Goal: Task Accomplishment & Management: Complete application form

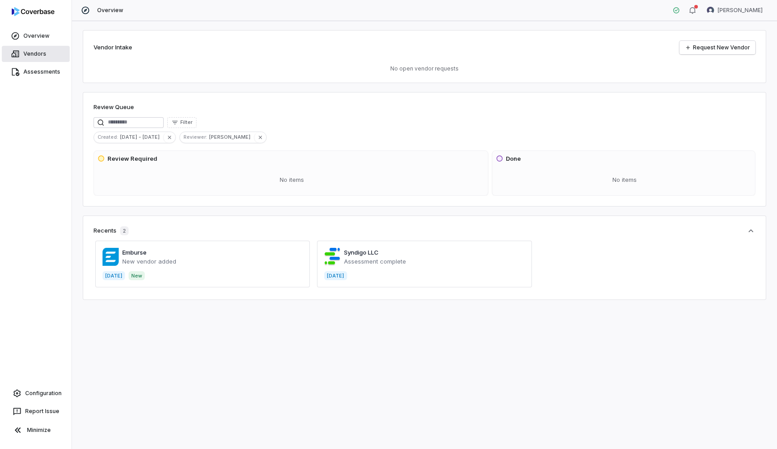
click at [46, 52] on link "Vendors" at bounding box center [36, 54] width 68 height 16
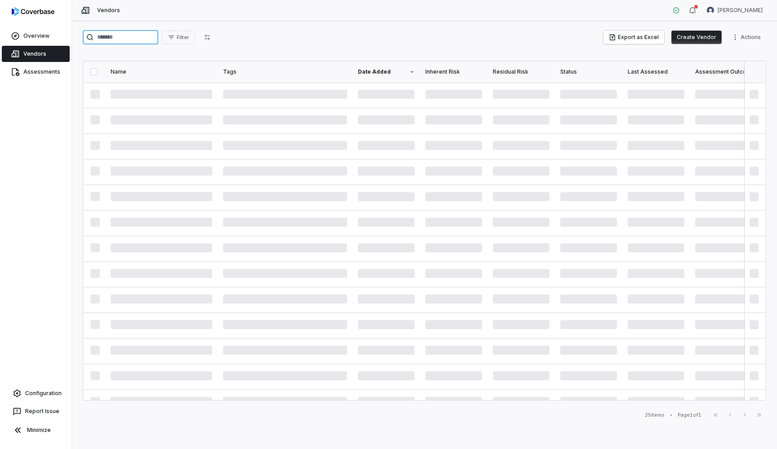
click at [147, 38] on input "search" at bounding box center [120, 37] width 75 height 14
type input "******"
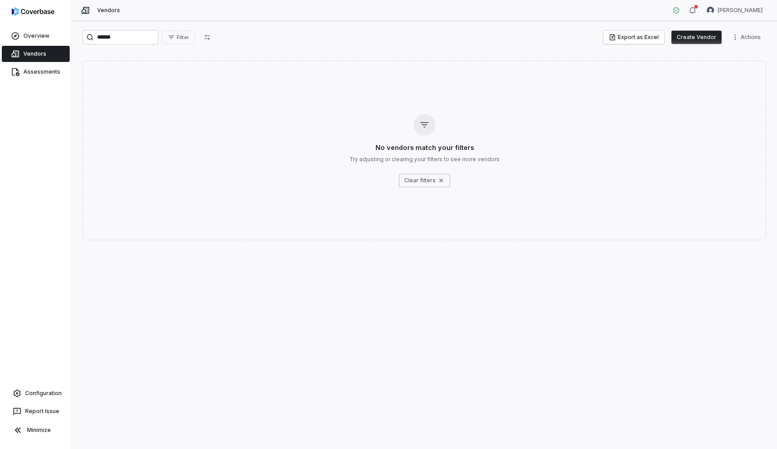
click at [697, 42] on button "Create Vendor" at bounding box center [696, 37] width 50 height 13
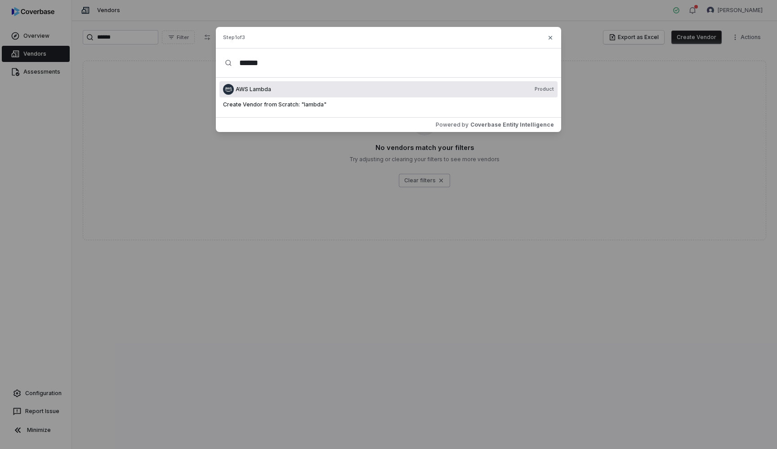
drag, startPoint x: 212, startPoint y: 64, endPoint x: 158, endPoint y: 61, distance: 54.0
click at [158, 62] on div "Create Vendor Step 1 of 3 ****** AWS Lambda Product Create Vendor from Scratch:…" at bounding box center [388, 79] width 777 height 159
paste input "****"
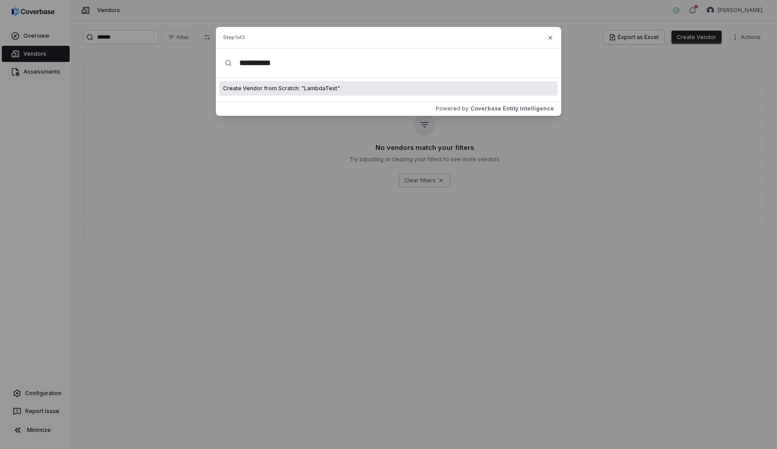
type input "**********"
click at [309, 89] on span "Create Vendor from Scratch: " LambdaTest "" at bounding box center [281, 88] width 117 height 7
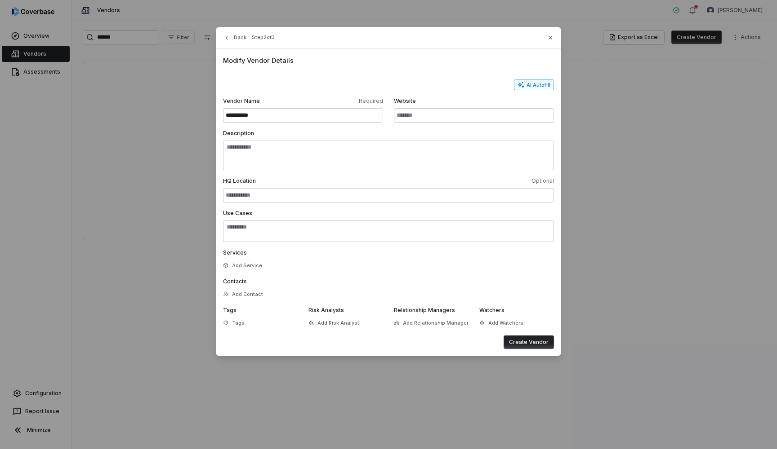
click at [545, 82] on button "AI Autofill" at bounding box center [534, 85] width 40 height 11
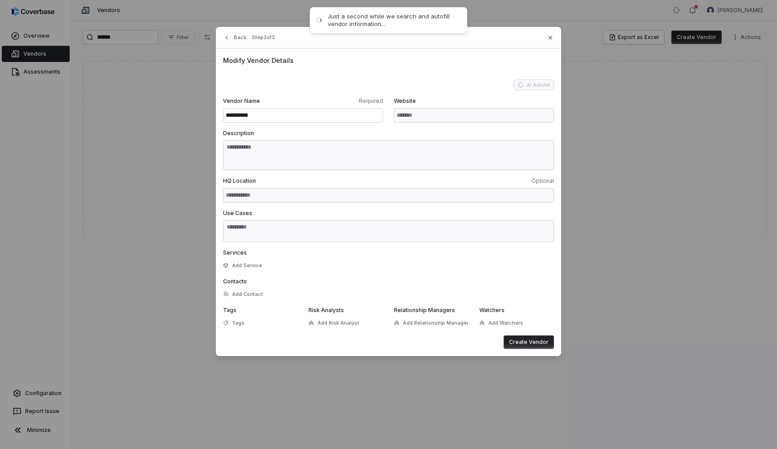
type input "**********"
type textarea "**********"
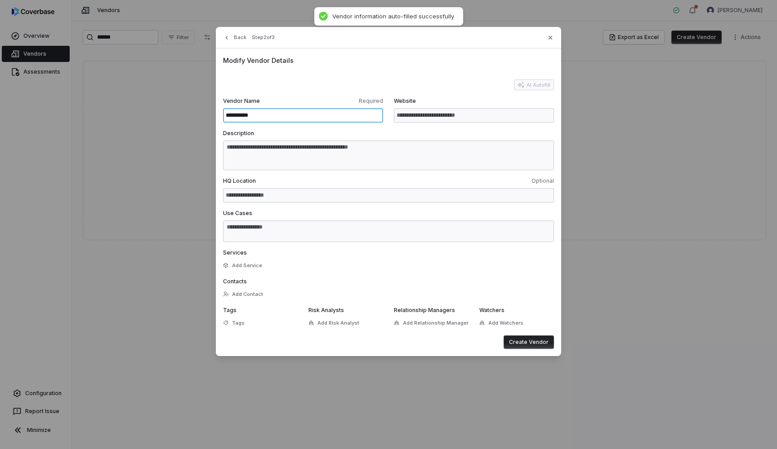
click at [247, 116] on input "**********" at bounding box center [303, 115] width 160 height 14
type textarea "**********"
type input "**********"
type textarea "**********"
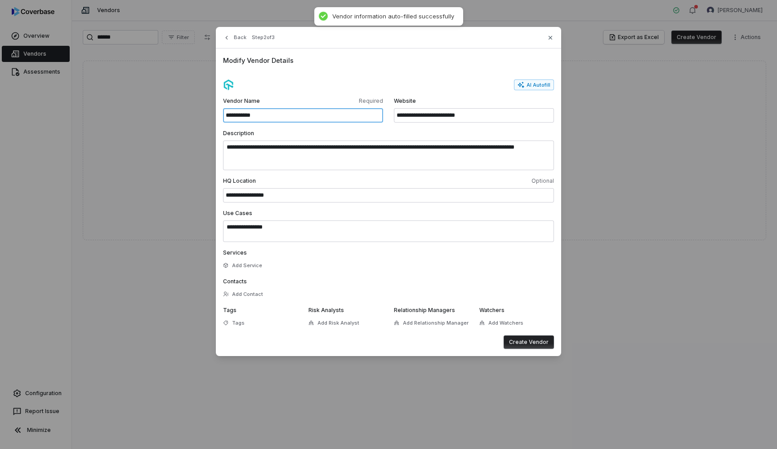
type input "**********"
click at [520, 342] on button "Create Vendor" at bounding box center [528, 342] width 50 height 13
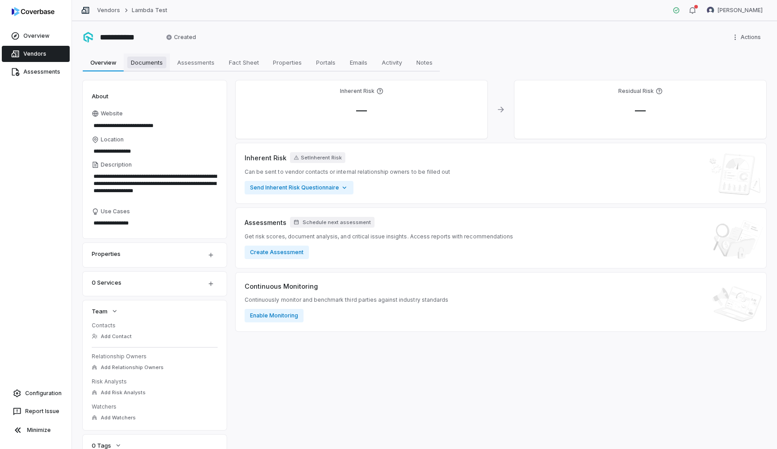
click at [169, 64] on link "Documents Documents" at bounding box center [147, 62] width 46 height 18
type textarea "*"
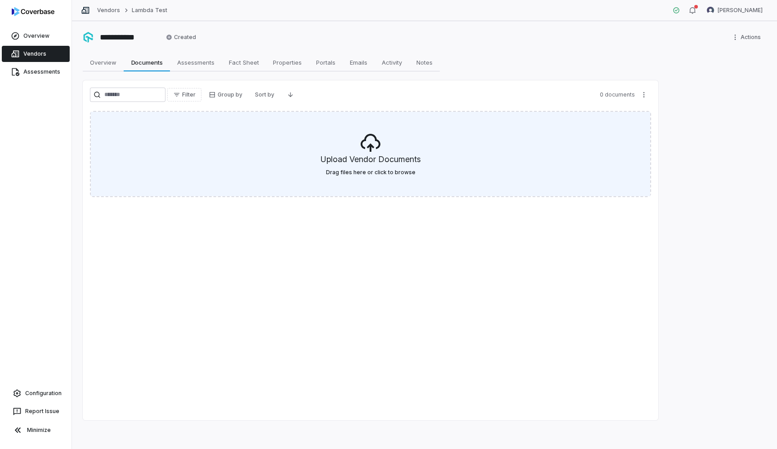
click at [361, 166] on h5 "Upload Vendor Documents" at bounding box center [370, 161] width 100 height 15
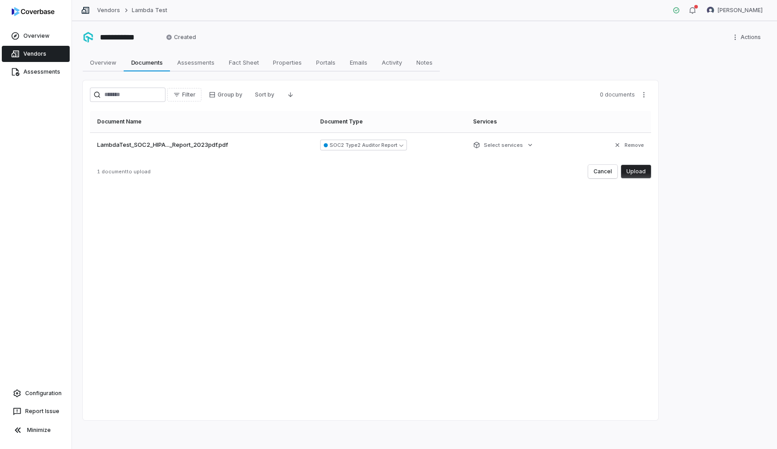
click at [636, 177] on button "Upload" at bounding box center [636, 171] width 30 height 13
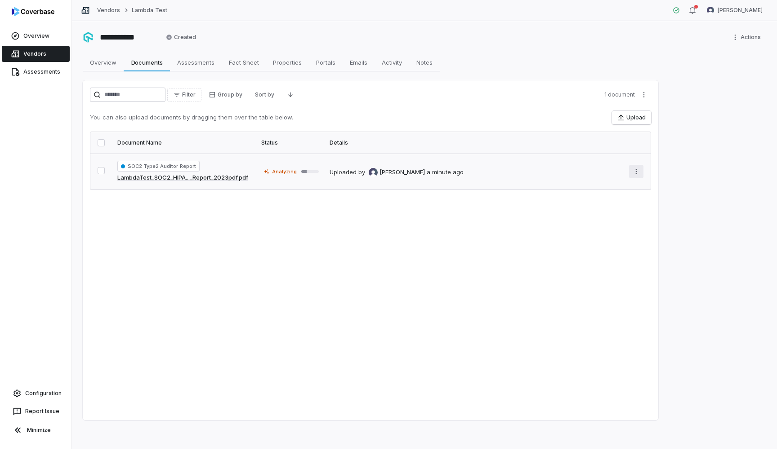
click at [635, 166] on html "**********" at bounding box center [388, 224] width 777 height 449
click at [100, 175] on html "**********" at bounding box center [388, 224] width 777 height 449
click at [100, 174] on button "button" at bounding box center [101, 170] width 7 height 7
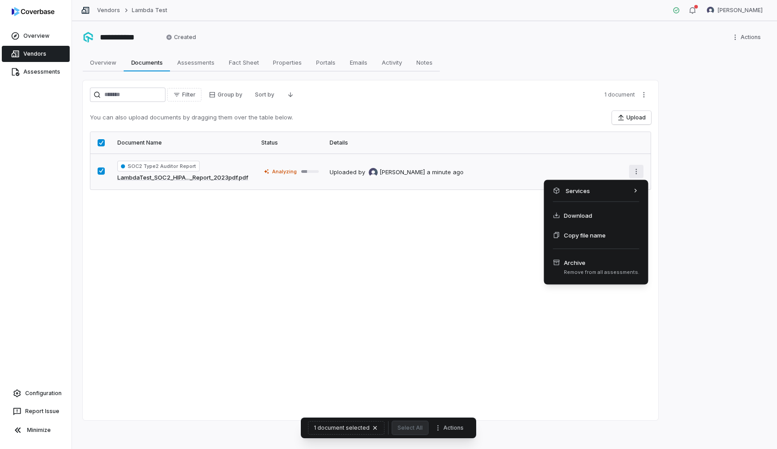
click at [641, 174] on html "**********" at bounding box center [388, 224] width 777 height 449
click at [595, 266] on span "Archive" at bounding box center [601, 262] width 75 height 9
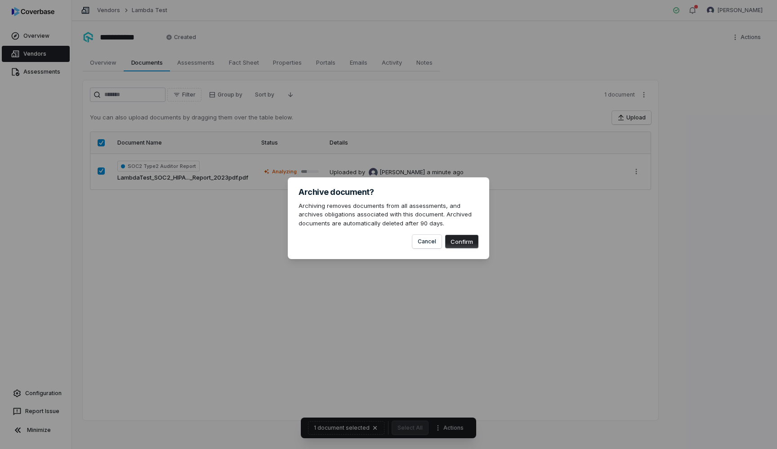
click at [454, 242] on button "Confirm" at bounding box center [461, 241] width 33 height 13
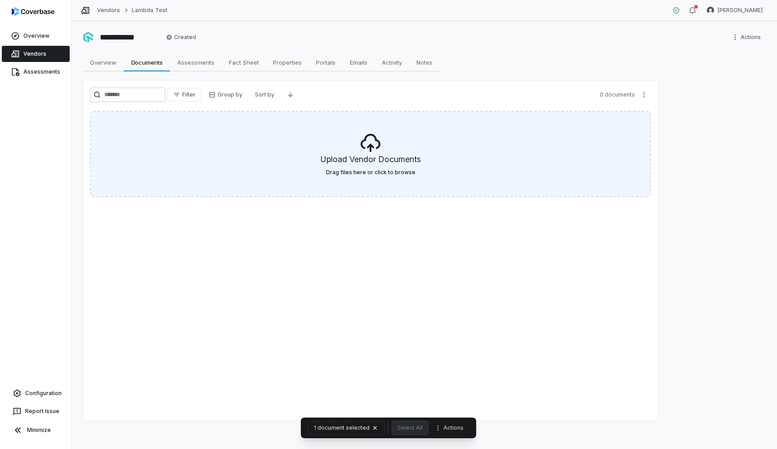
click at [392, 161] on h5 "Upload Vendor Documents" at bounding box center [370, 161] width 100 height 15
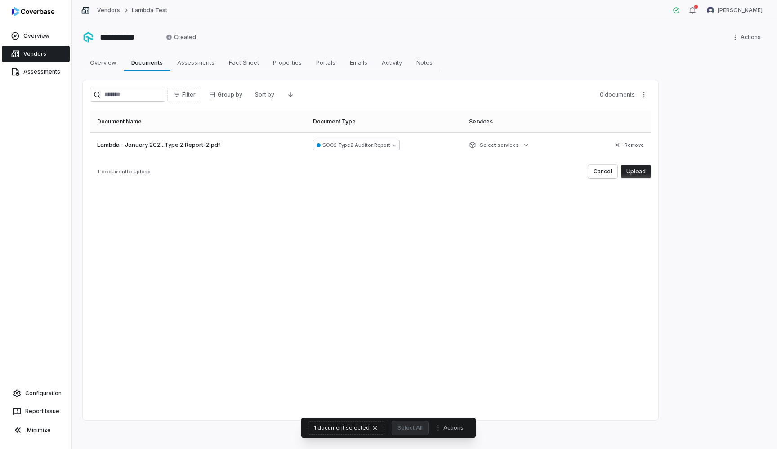
click at [184, 146] on span "Lambda - January 202...Type 2 Report-2.pdf" at bounding box center [158, 145] width 123 height 9
click at [114, 149] on span "Lambda - January 202...Type 2 Report-2.pdf" at bounding box center [158, 145] width 123 height 9
click at [109, 143] on span "Lambda - January 202...Type 2 Report-2.pdf" at bounding box center [158, 145] width 123 height 9
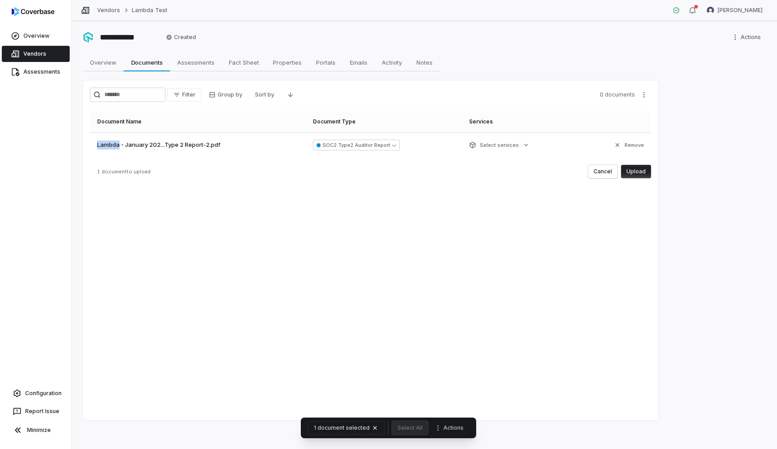
click at [109, 143] on span "Lambda - January 202...Type 2 Report-2.pdf" at bounding box center [158, 145] width 123 height 9
click at [203, 67] on span "Assessments" at bounding box center [195, 63] width 44 height 12
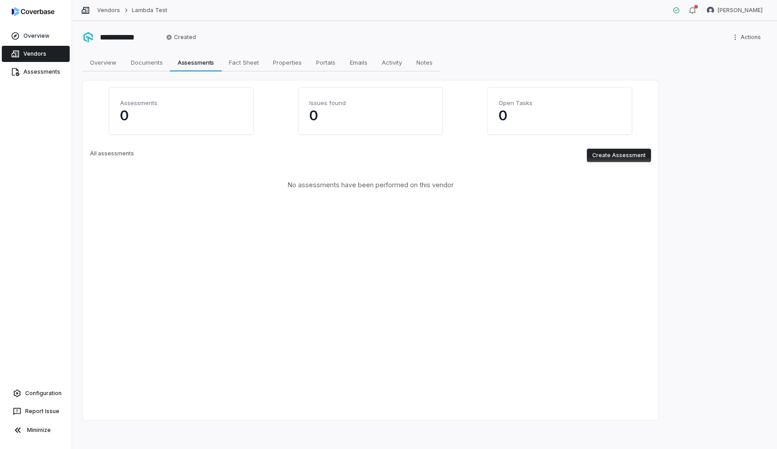
click at [617, 156] on button "Create Assessment" at bounding box center [618, 155] width 64 height 13
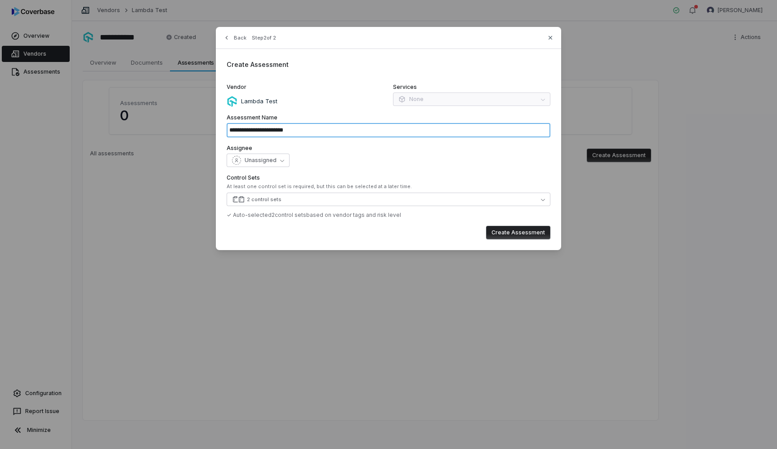
click at [306, 130] on input "**********" at bounding box center [388, 130] width 324 height 14
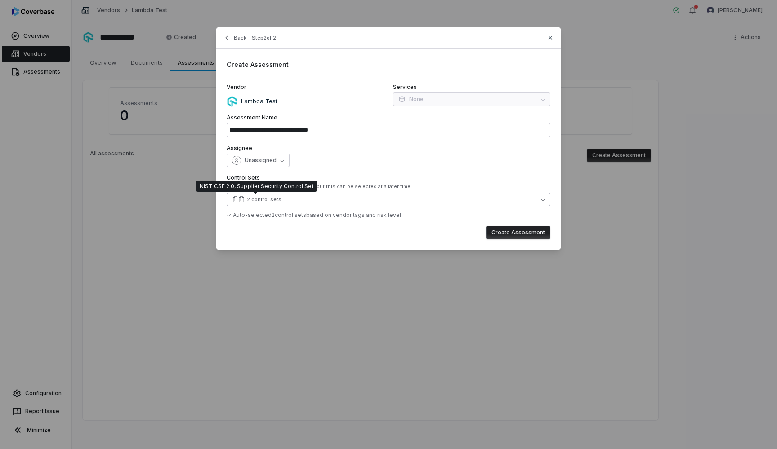
click at [241, 200] on icon "button" at bounding box center [241, 199] width 7 height 7
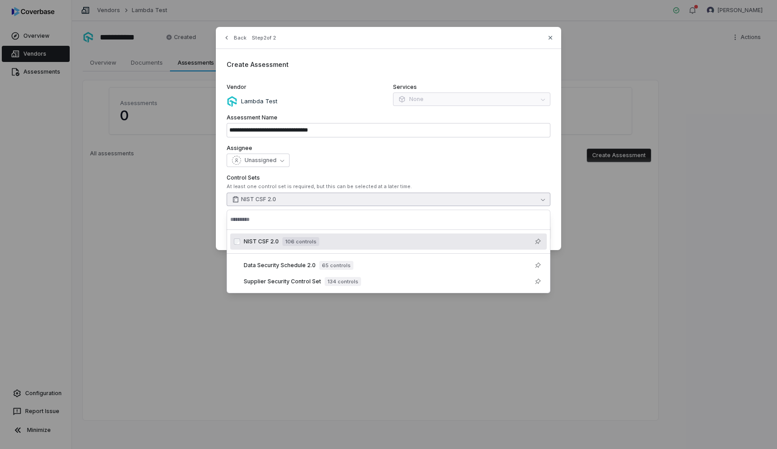
click at [368, 160] on div "Unassigned" at bounding box center [388, 160] width 324 height 13
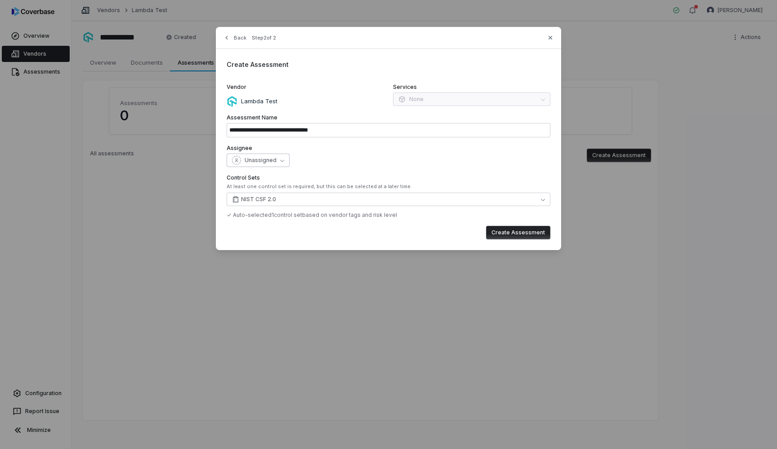
click at [259, 159] on span "Unassigned" at bounding box center [260, 160] width 32 height 7
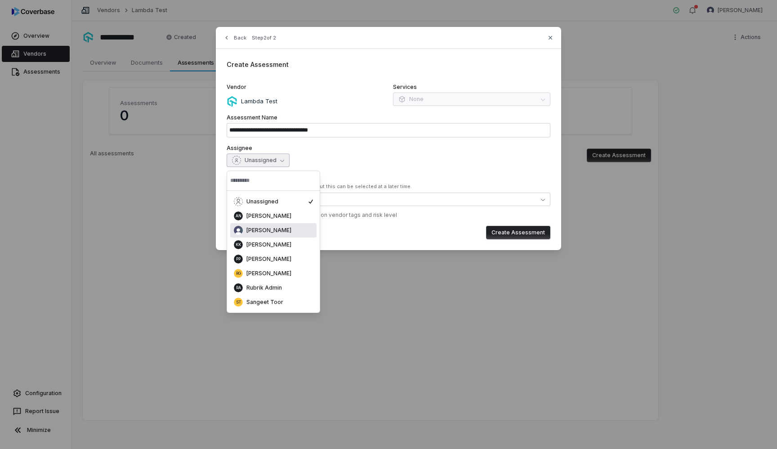
click at [276, 228] on span "[PERSON_NAME]" at bounding box center [268, 230] width 45 height 7
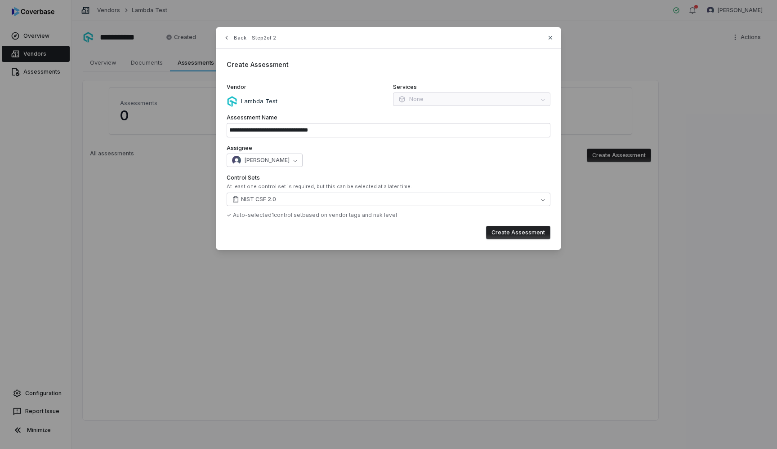
click at [519, 231] on button "Create Assessment" at bounding box center [518, 232] width 64 height 13
type input "**********"
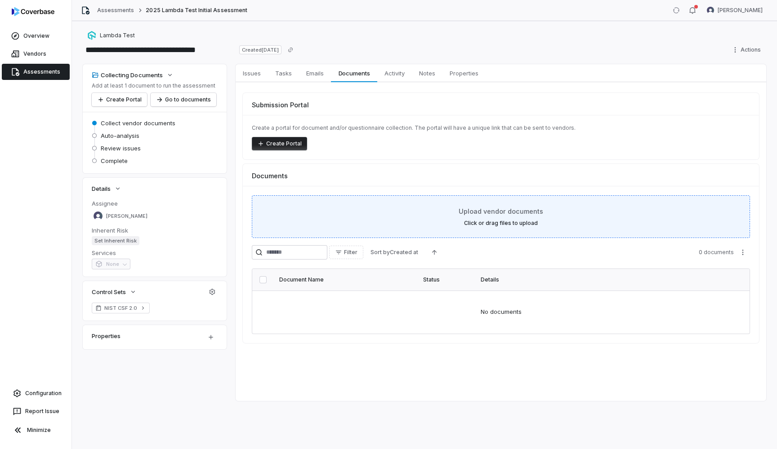
click at [476, 216] on div "Upload vendor documents Click or drag files to upload" at bounding box center [500, 217] width 475 height 20
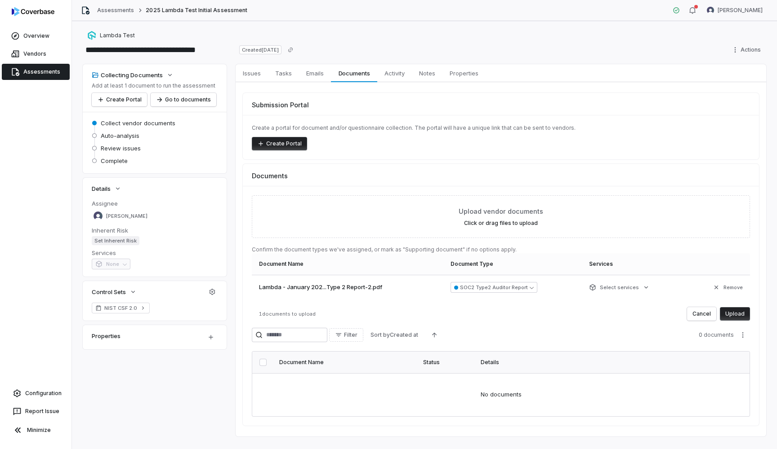
click at [740, 314] on button "Upload" at bounding box center [734, 313] width 30 height 13
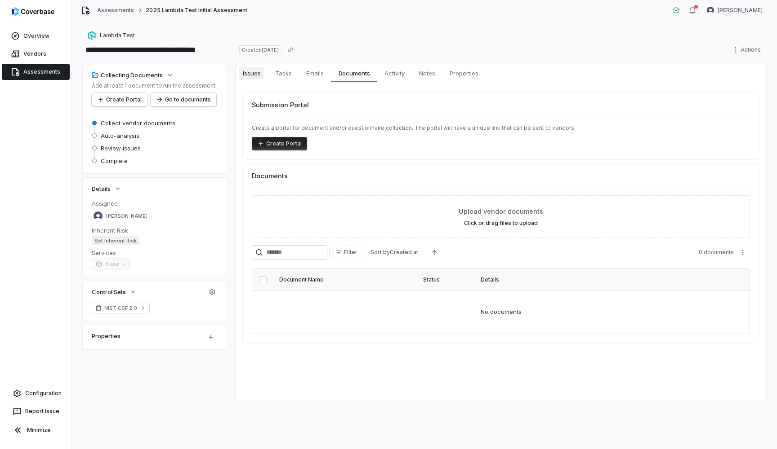
click at [247, 76] on span "Issues" at bounding box center [251, 73] width 25 height 12
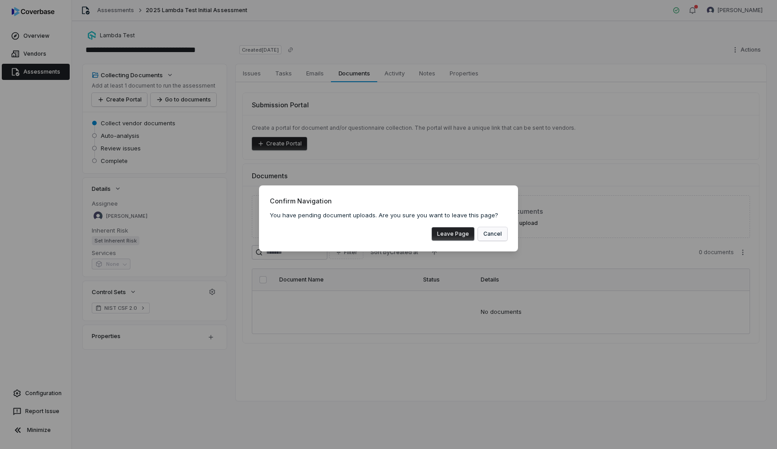
click at [504, 234] on button "Cancel" at bounding box center [492, 233] width 29 height 13
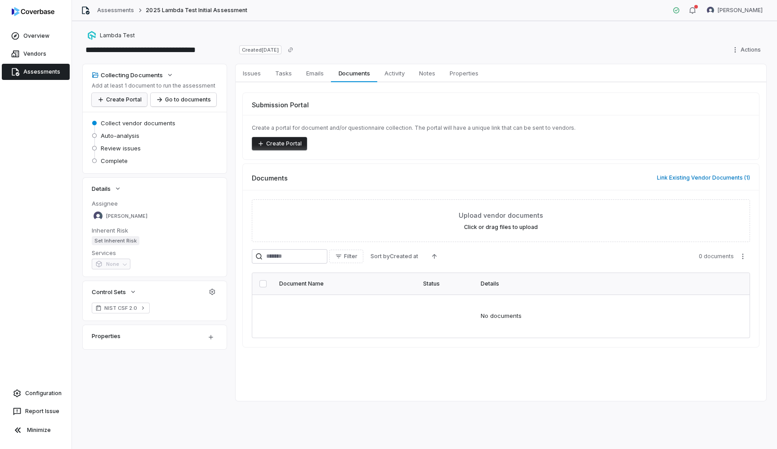
click at [127, 101] on button "Create Portal" at bounding box center [119, 99] width 55 height 13
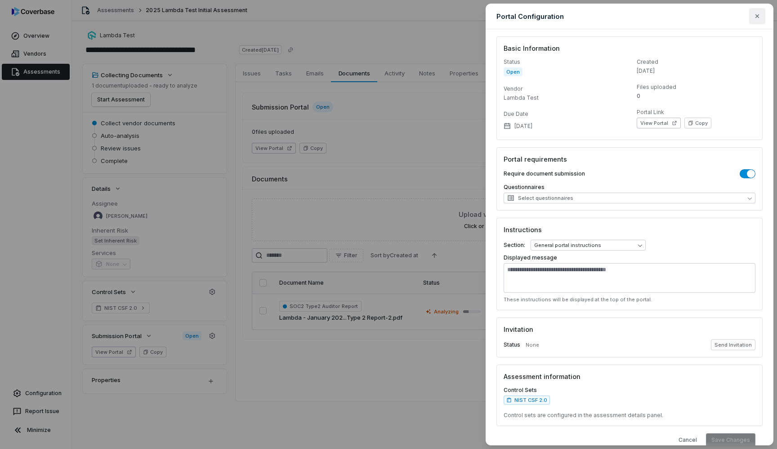
click at [758, 22] on button "button" at bounding box center [757, 16] width 16 height 16
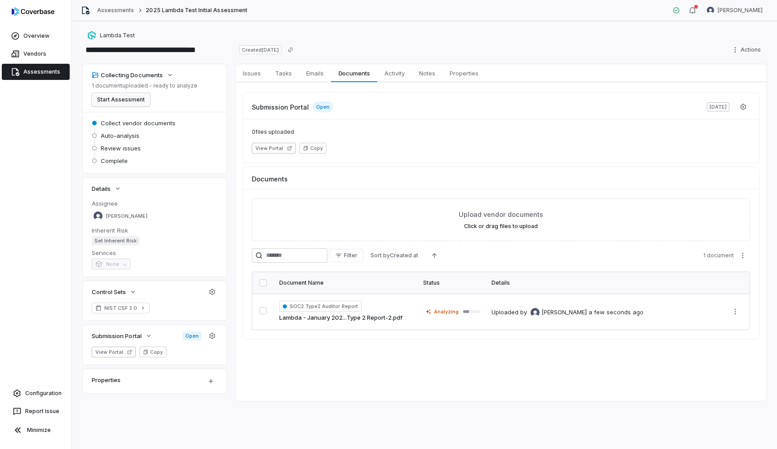
click at [132, 102] on button "Start Assessment" at bounding box center [121, 99] width 58 height 13
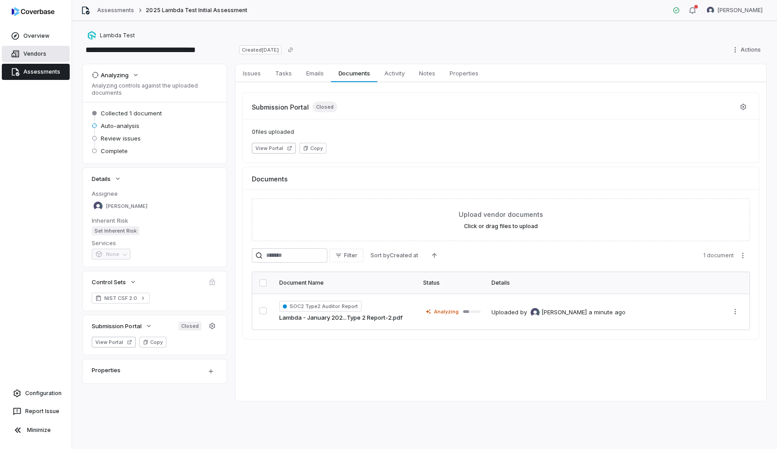
click at [46, 54] on link "Vendors" at bounding box center [36, 54] width 68 height 16
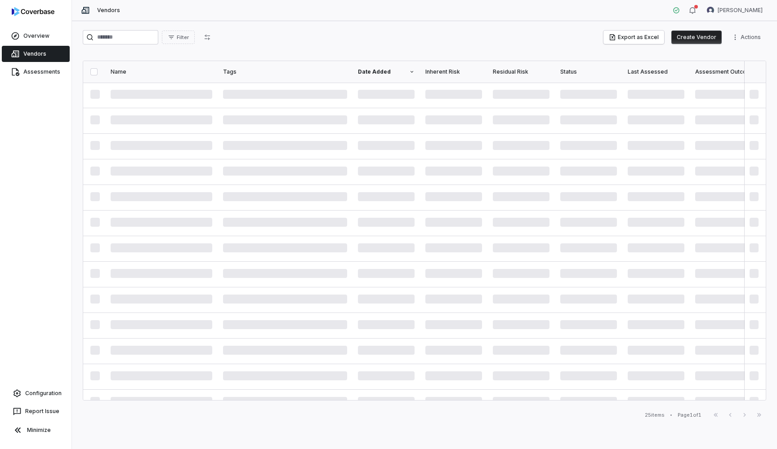
click at [49, 80] on div "Assessments" at bounding box center [35, 72] width 71 height 18
click at [44, 74] on span "Assessments" at bounding box center [41, 71] width 37 height 7
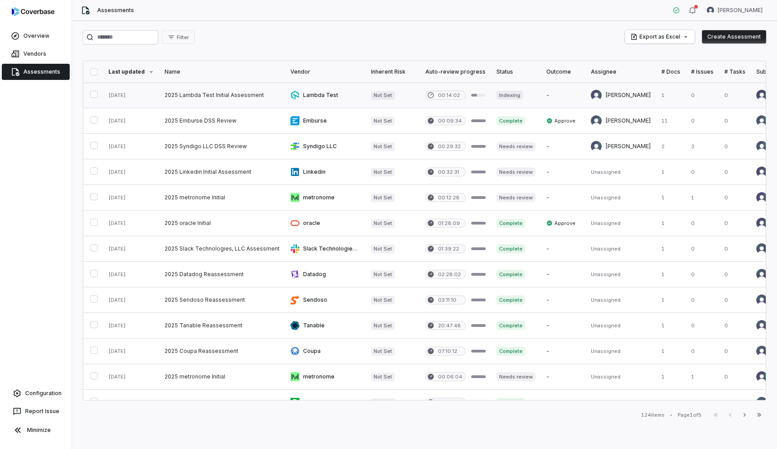
click at [237, 92] on link at bounding box center [222, 95] width 126 height 25
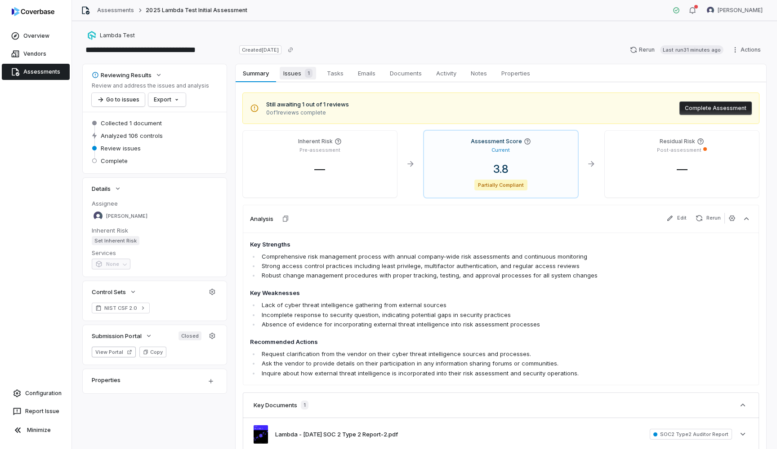
click at [303, 71] on div "1" at bounding box center [306, 73] width 11 height 9
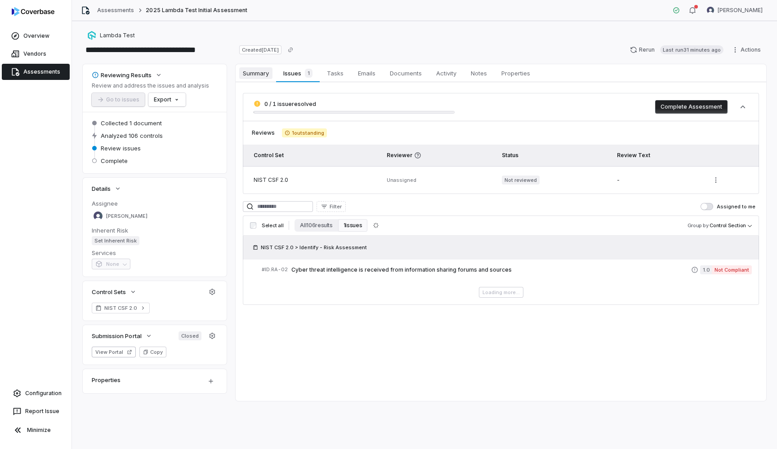
click at [254, 74] on span "Summary" at bounding box center [255, 73] width 33 height 12
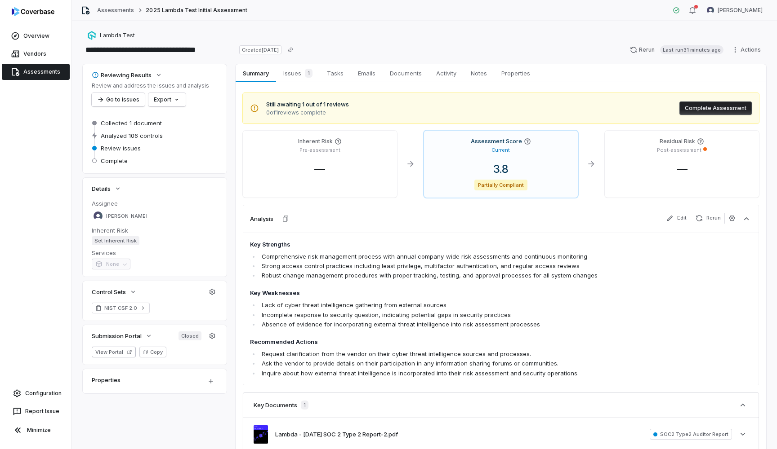
click at [580, 224] on div "Analysis Edit Rerun" at bounding box center [501, 219] width 516 height 28
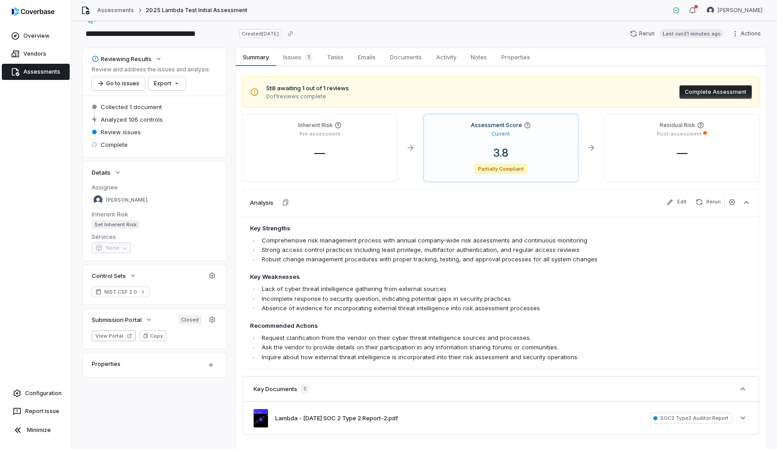
scroll to position [-2, 0]
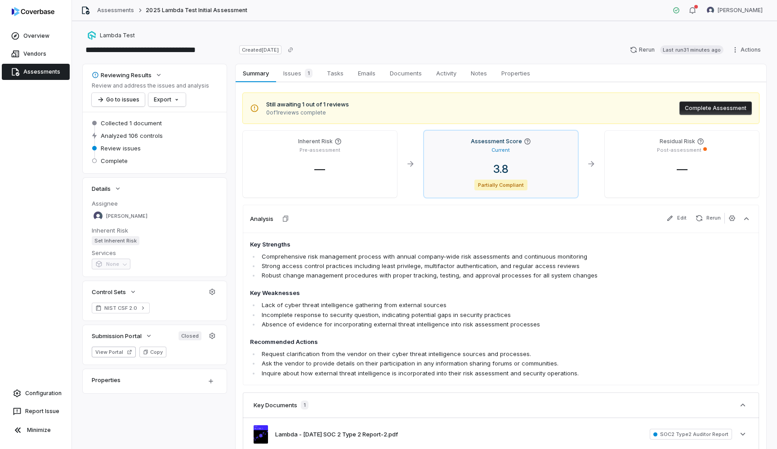
click at [484, 168] on div "3.8" at bounding box center [501, 169] width 140 height 13
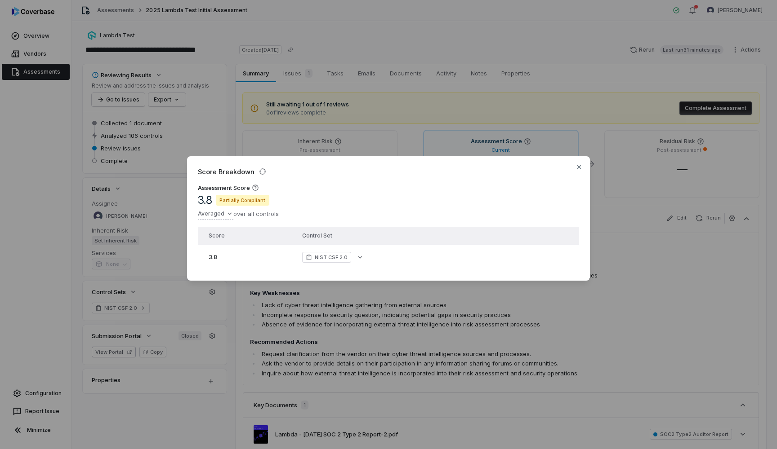
click at [573, 169] on div "Score Breakdown" at bounding box center [388, 171] width 381 height 9
click at [577, 168] on icon "button" at bounding box center [578, 167] width 7 height 7
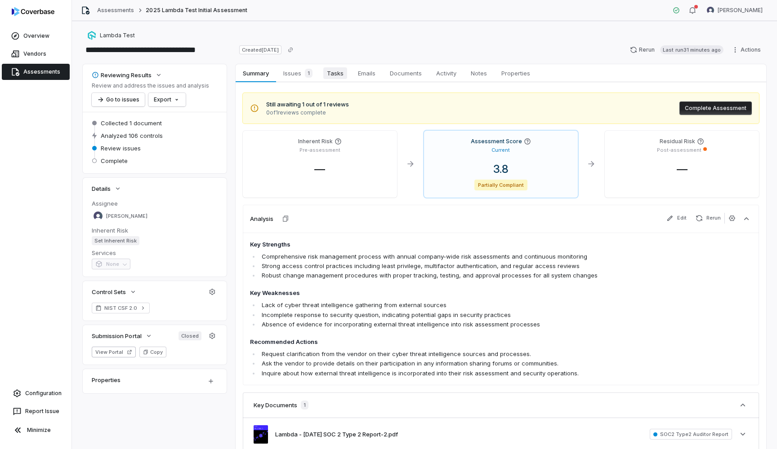
click at [342, 77] on span "Tasks" at bounding box center [335, 73] width 24 height 12
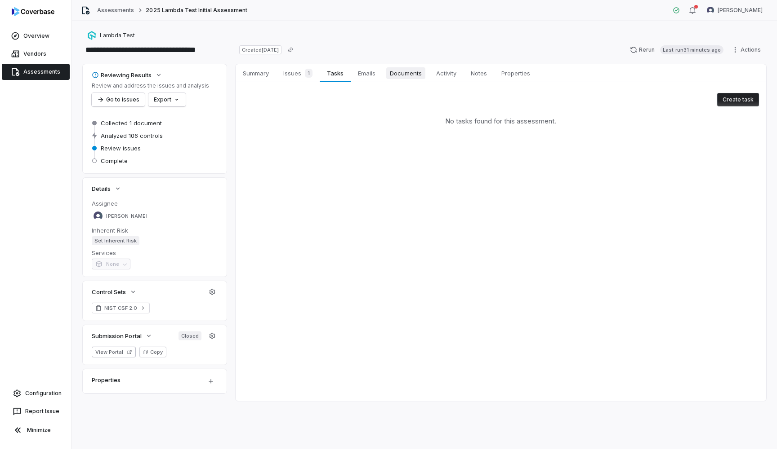
click at [402, 78] on span "Documents" at bounding box center [405, 73] width 39 height 12
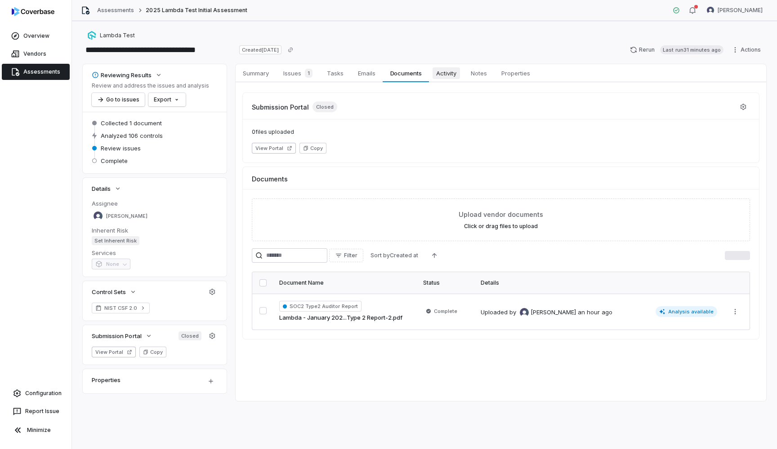
click at [453, 71] on span "Activity" at bounding box center [445, 73] width 27 height 12
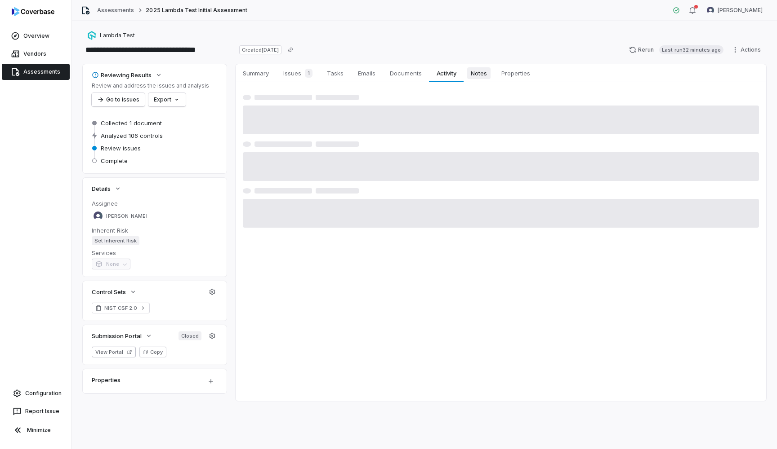
click at [493, 74] on link "Notes Notes" at bounding box center [478, 73] width 31 height 18
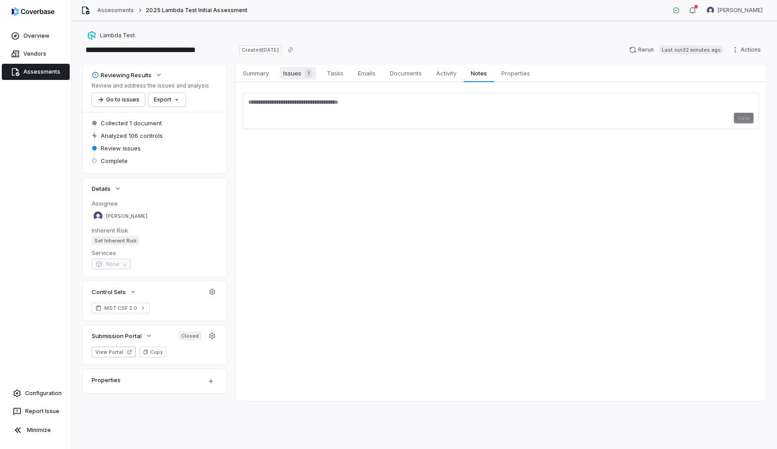
click at [286, 71] on span "Issues 1" at bounding box center [298, 73] width 36 height 13
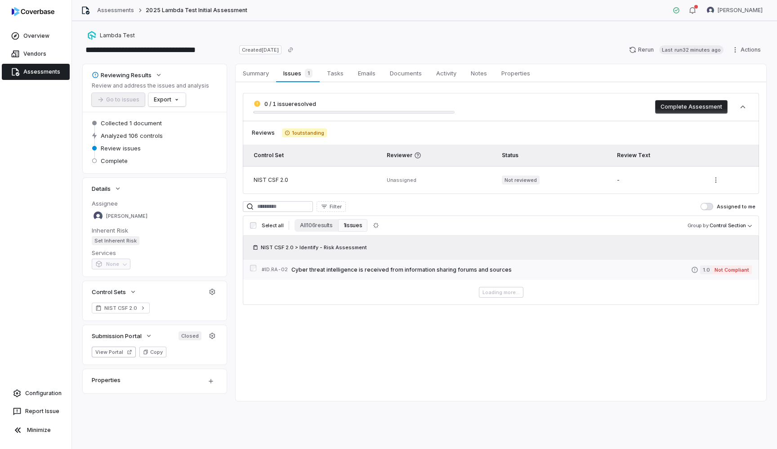
click at [312, 270] on span "Cyber threat intelligence is received from information sharing forums and sourc…" at bounding box center [490, 269] width 399 height 7
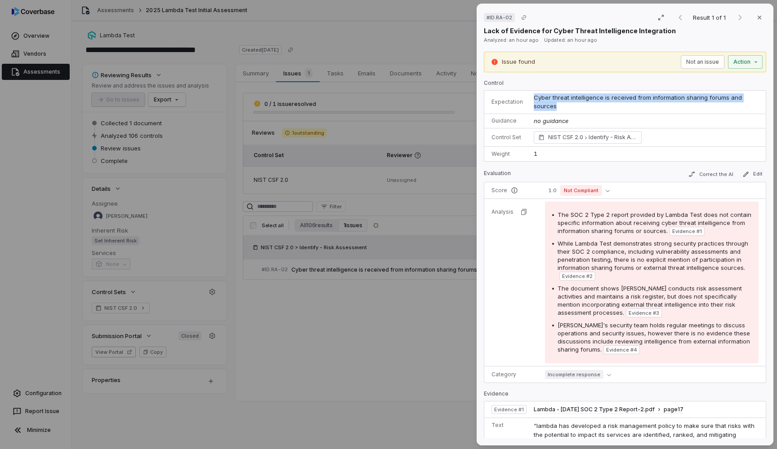
drag, startPoint x: 533, startPoint y: 98, endPoint x: 763, endPoint y: 95, distance: 230.1
click at [763, 95] on td "Cyber threat intelligence is received from information sharing forums and sourc…" at bounding box center [646, 102] width 237 height 23
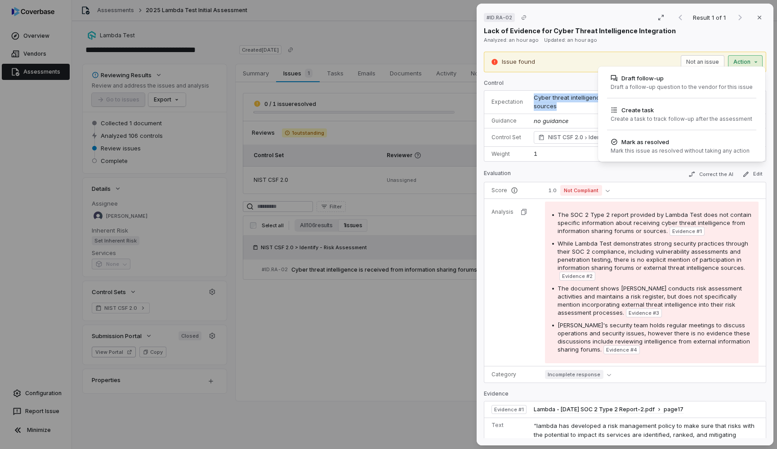
click at [745, 64] on div "# ID.RA-02 Result 1 of 1 Close Lack of Evidence for Cyber Threat Intelligence I…" at bounding box center [388, 224] width 777 height 449
click at [515, 260] on div "# ID.RA-02 Result 1 of 1 Close Lack of Evidence for Cyber Threat Intelligence I…" at bounding box center [388, 224] width 777 height 449
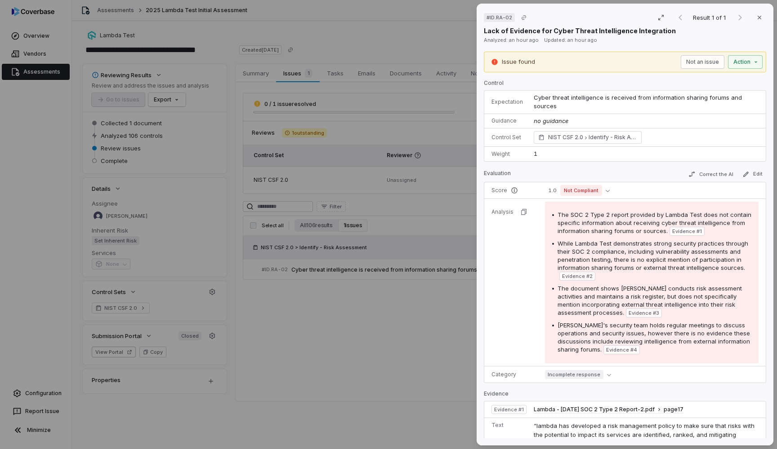
click at [518, 279] on tbody "Score 1.0 Not Compliant Analysis The SOC 2 Type 2 report provided by Lambda Tes…" at bounding box center [624, 282] width 281 height 200
click at [765, 21] on button "Close" at bounding box center [759, 17] width 19 height 19
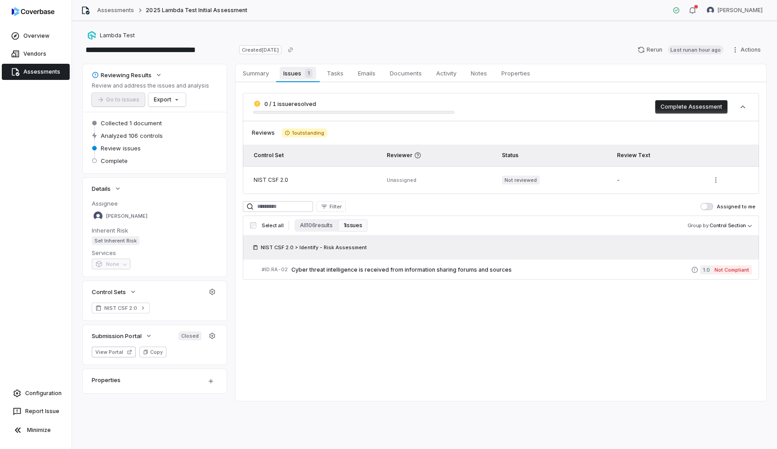
click at [297, 75] on span "Issues 1" at bounding box center [298, 73] width 36 height 13
click at [253, 75] on span "Summary" at bounding box center [255, 73] width 33 height 12
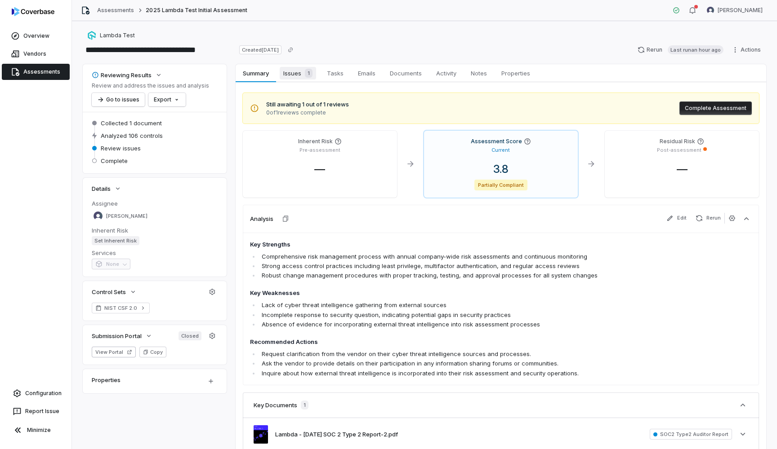
click at [307, 71] on span "1" at bounding box center [309, 73] width 8 height 9
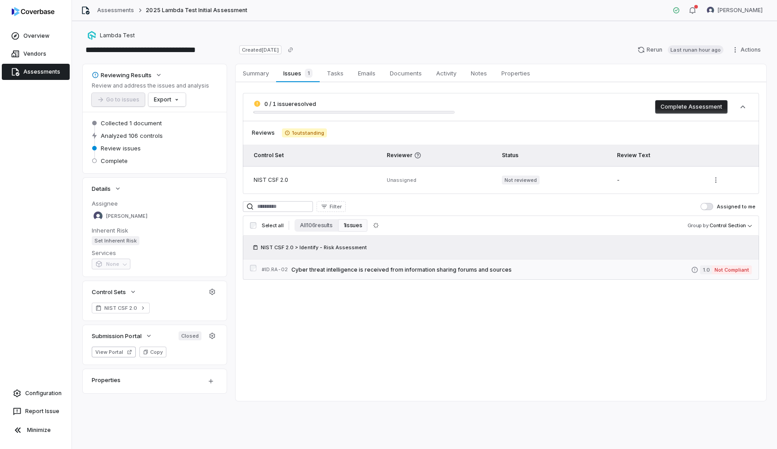
click at [344, 267] on span "Cyber threat intelligence is received from information sharing forums and sourc…" at bounding box center [490, 269] width 399 height 7
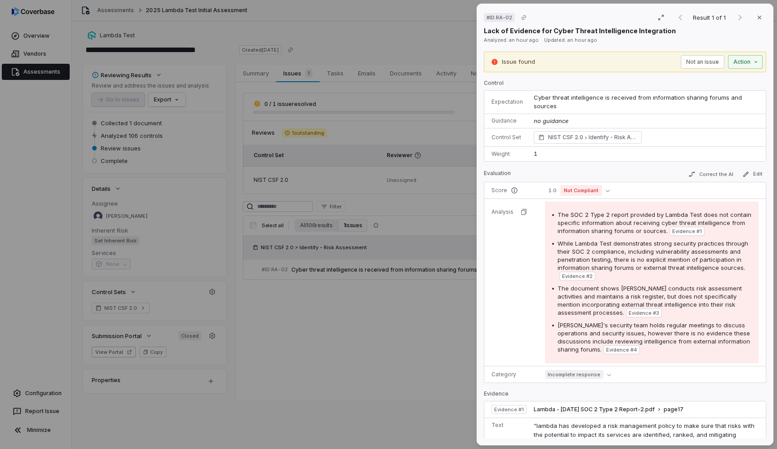
click at [503, 277] on tbody "Score 1.0 Not Compliant Analysis The SOC 2 Type 2 report provided by Lambda Tes…" at bounding box center [624, 282] width 281 height 200
click at [523, 421] on td "Text" at bounding box center [507, 448] width 46 height 60
click at [522, 329] on tbody "Score 1.0 Not Compliant Analysis The SOC 2 Type 2 report provided by Lambda Tes…" at bounding box center [624, 282] width 281 height 200
click at [763, 169] on button "Edit" at bounding box center [751, 174] width 27 height 11
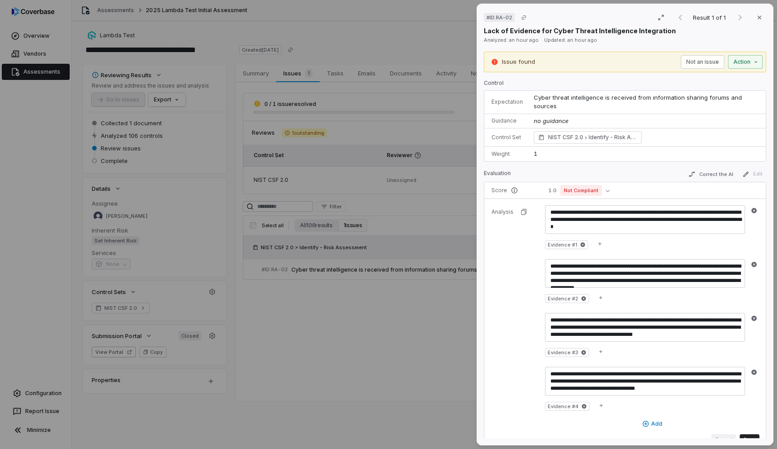
click at [727, 435] on button "Cancel" at bounding box center [723, 440] width 25 height 11
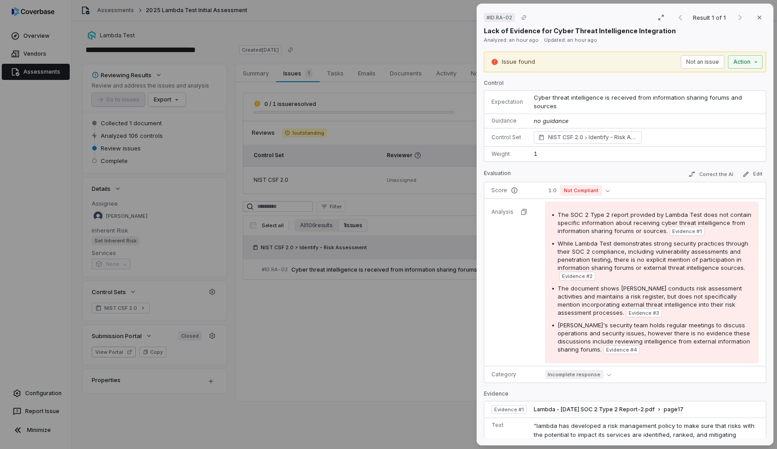
click at [523, 305] on tbody "Score 1.0 Not Compliant Analysis The SOC 2 Type 2 report provided by Lambda Tes…" at bounding box center [624, 282] width 281 height 200
click at [530, 391] on p "Evidence" at bounding box center [625, 396] width 282 height 11
click at [768, 211] on div "# ID.RA-02 Result 1 of 1 Close Lack of Evidence for Cyber Threat Intelligence I…" at bounding box center [624, 225] width 297 height 442
click at [752, 391] on p "Evidence" at bounding box center [625, 396] width 282 height 11
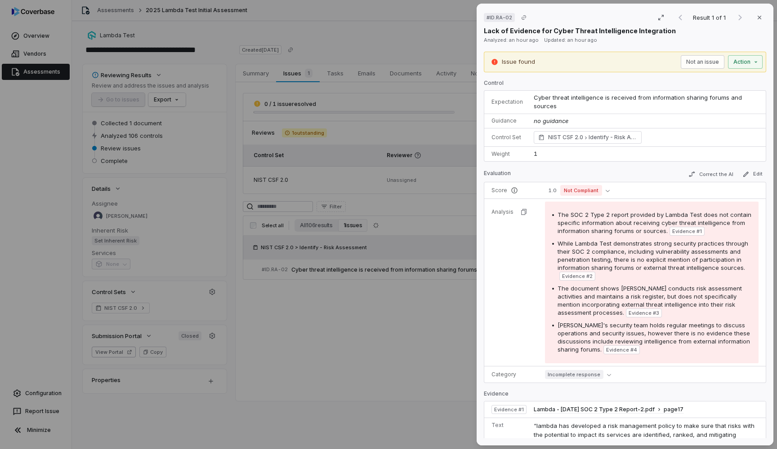
click at [517, 269] on tbody "Score 1.0 Not Compliant Analysis The SOC 2 Type 2 report provided by Lambda Tes…" at bounding box center [624, 282] width 281 height 200
click at [756, 18] on icon "button" at bounding box center [758, 17] width 7 height 7
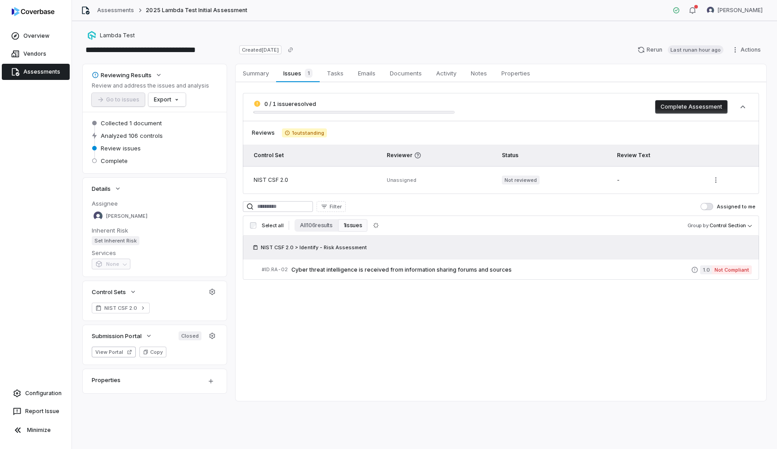
click at [360, 223] on button "1 issues" at bounding box center [352, 225] width 29 height 13
click at [313, 227] on button "All 106 results" at bounding box center [315, 225] width 43 height 13
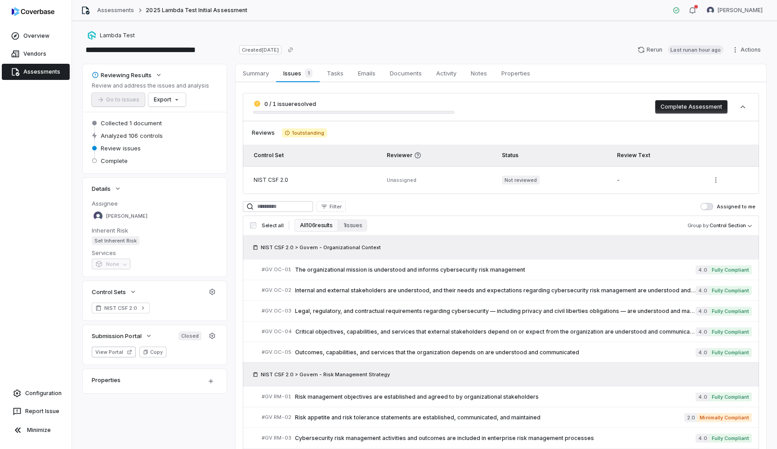
click at [642, 244] on div "NIST CSF 2.0 > Govern - Organizational Context" at bounding box center [500, 247] width 501 height 9
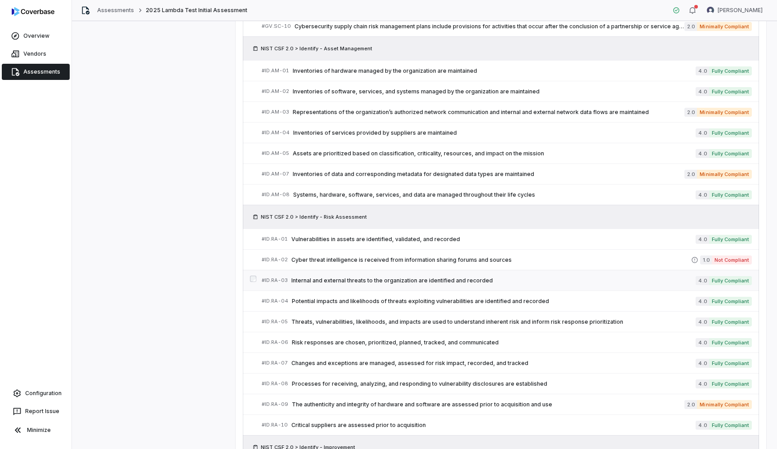
scroll to position [988, 0]
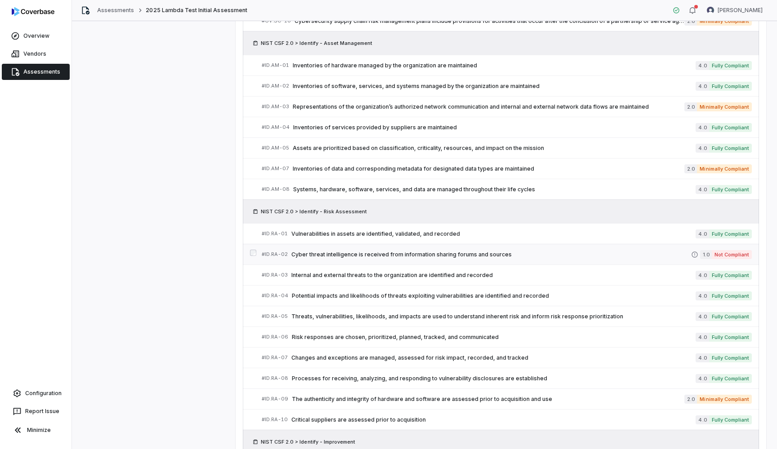
click at [371, 256] on span "Cyber threat intelligence is received from information sharing forums and sourc…" at bounding box center [490, 254] width 399 height 7
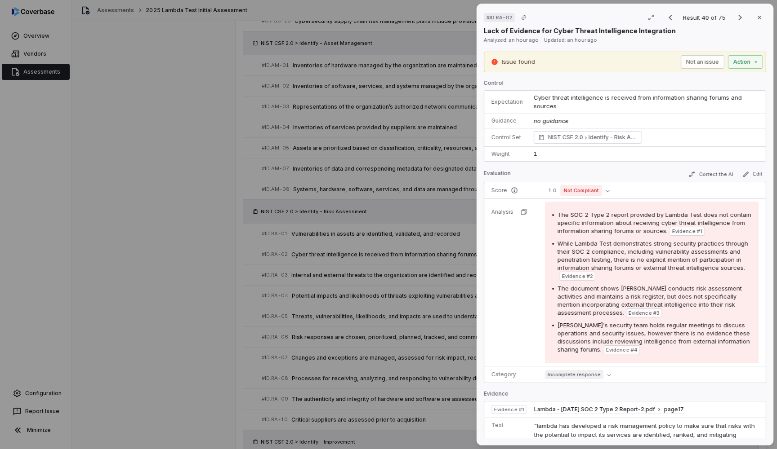
click at [524, 275] on tbody "Score 1.0 Not Compliant Analysis The SOC 2 Type 2 report provided by Lambda Tes…" at bounding box center [624, 282] width 281 height 200
click at [525, 391] on p "Evidence" at bounding box center [625, 396] width 282 height 11
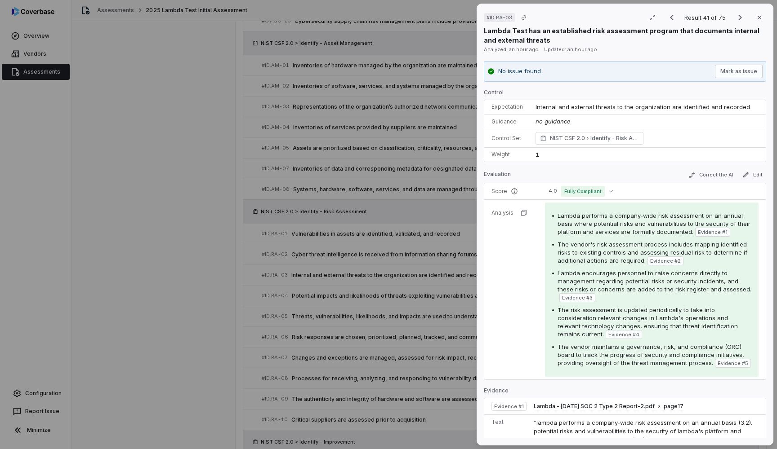
click at [386, 239] on div "# ID.RA-03 Result 41 of 75 Close Lambda Test has an established risk assessment…" at bounding box center [388, 224] width 777 height 449
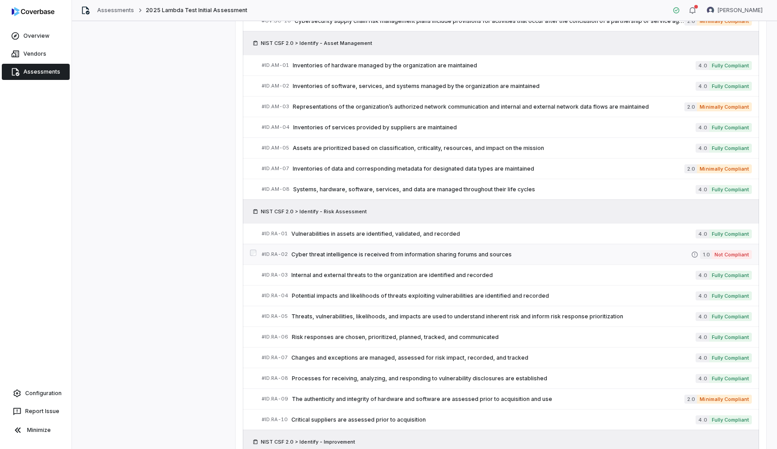
click at [441, 256] on span "Cyber threat intelligence is received from information sharing forums and sourc…" at bounding box center [490, 254] width 399 height 7
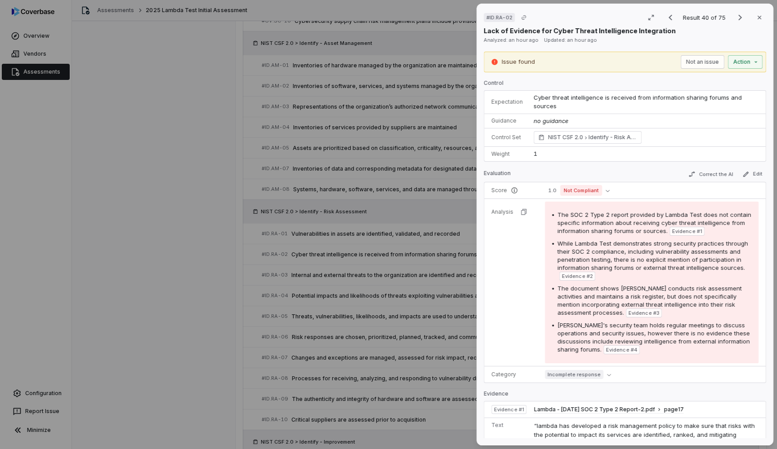
click at [514, 315] on tbody "Score 1.0 Not Compliant Analysis The SOC 2 Type 2 report provided by Lambda Tes…" at bounding box center [624, 282] width 281 height 200
click at [538, 391] on p "Evidence" at bounding box center [625, 396] width 282 height 11
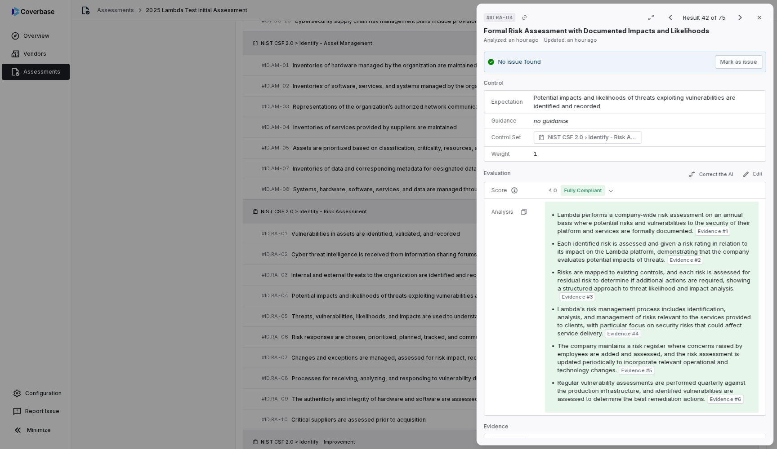
click at [533, 427] on p "Evidence" at bounding box center [625, 428] width 282 height 11
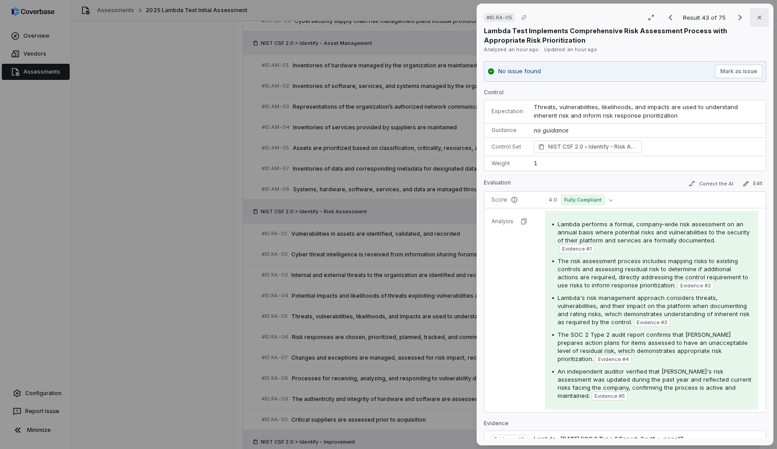
click at [765, 18] on button "Close" at bounding box center [759, 17] width 19 height 19
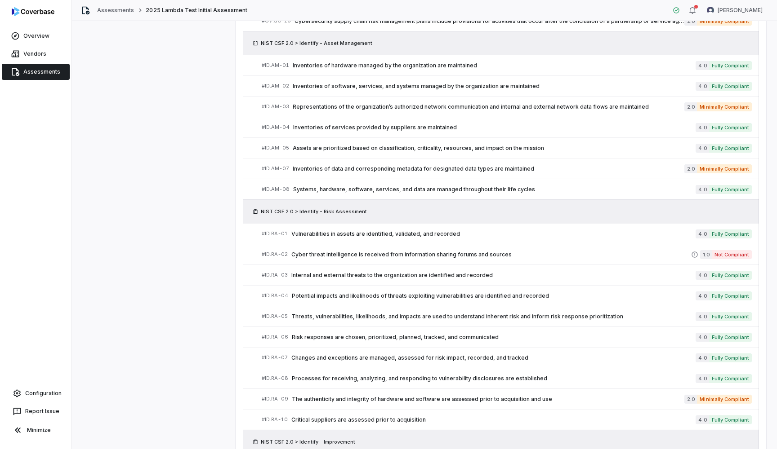
click at [159, 186] on div "Reviewing Results Review and address the issues and analysis Go to issues Expor…" at bounding box center [424, 133] width 683 height 2115
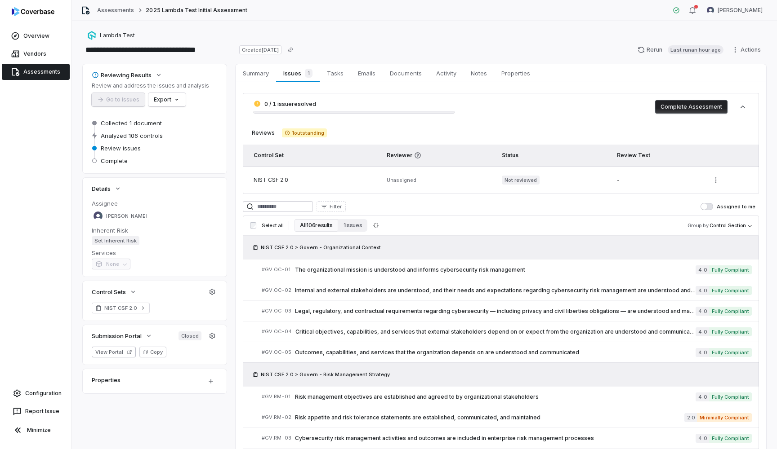
click at [265, 181] on div "NIST CSF 2.0" at bounding box center [314, 180] width 122 height 7
click at [115, 350] on span "Reviewer" at bounding box center [121, 349] width 38 height 7
click at [37, 66] on link "Assessments" at bounding box center [36, 72] width 68 height 16
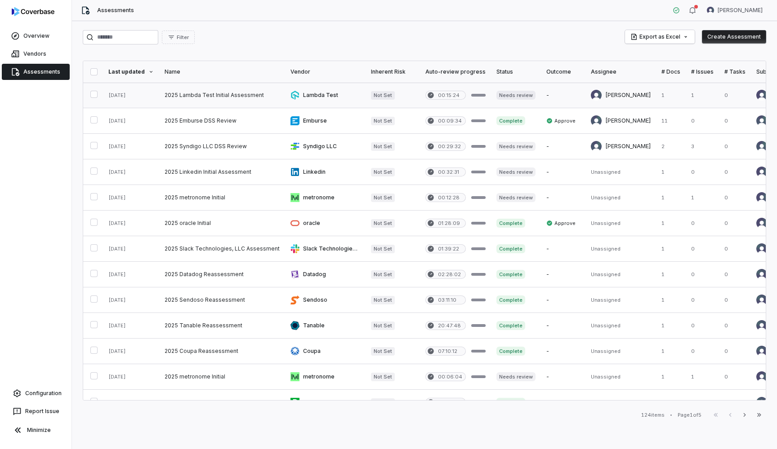
click at [211, 94] on link at bounding box center [222, 95] width 126 height 25
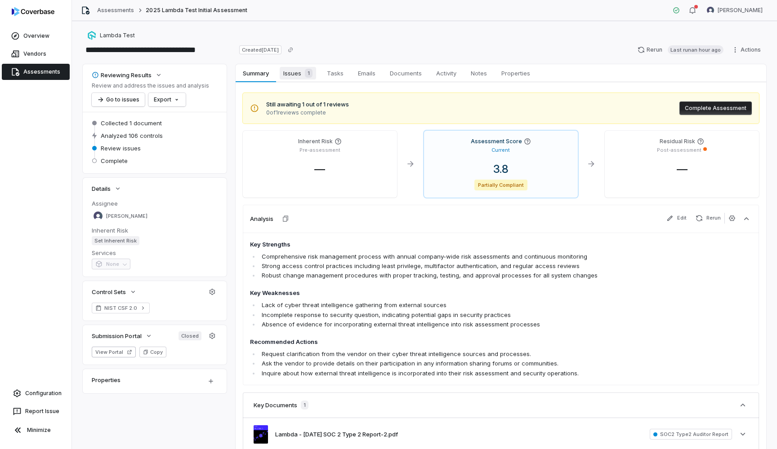
click at [309, 75] on span "1" at bounding box center [309, 73] width 8 height 9
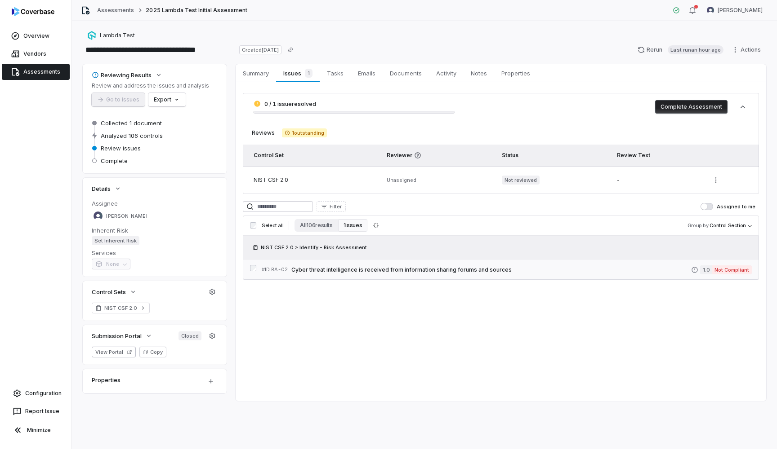
click at [349, 270] on span "Cyber threat intelligence is received from information sharing forums and sourc…" at bounding box center [490, 269] width 399 height 7
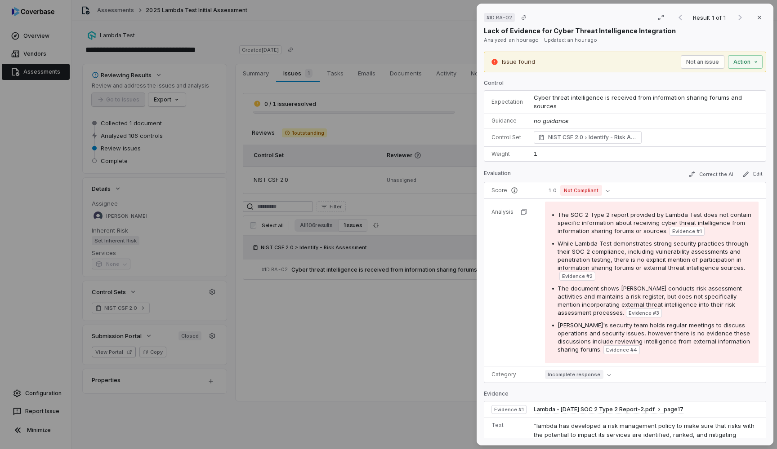
click at [500, 324] on tbody "Score 1.0 Not Compliant Analysis The SOC 2 Type 2 report provided by Lambda Tes…" at bounding box center [624, 282] width 281 height 200
click at [519, 422] on td "Text" at bounding box center [507, 448] width 46 height 60
click at [523, 427] on td "Text" at bounding box center [507, 448] width 46 height 60
click at [661, 16] on icon "button" at bounding box center [660, 17] width 7 height 7
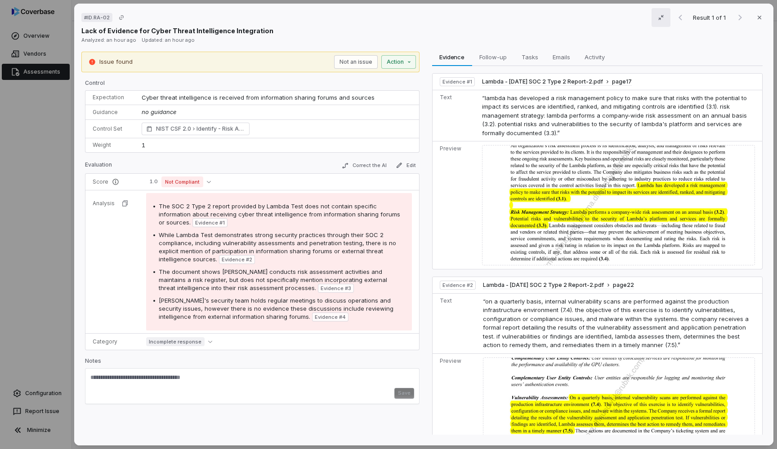
click at [241, 376] on textarea at bounding box center [252, 381] width 324 height 14
